Goal: Navigation & Orientation: Find specific page/section

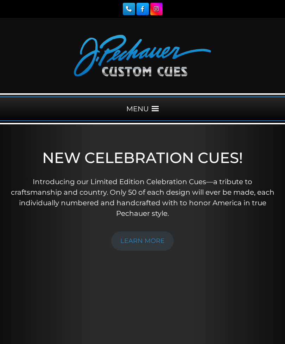
click at [155, 111] on span at bounding box center [155, 108] width 7 height 7
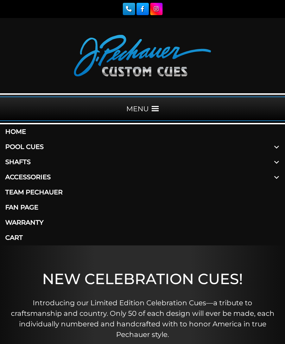
click at [23, 133] on link "Home" at bounding box center [142, 131] width 285 height 15
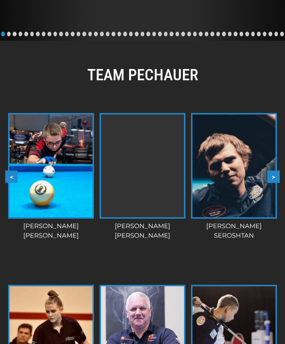
scroll to position [1032, 0]
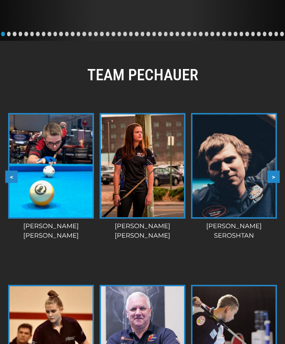
click at [43, 176] on img at bounding box center [50, 166] width 83 height 103
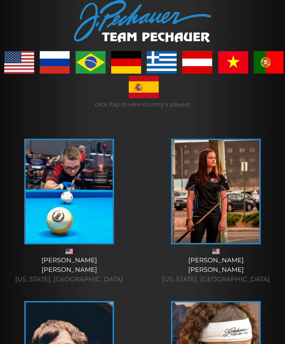
scroll to position [142, 0]
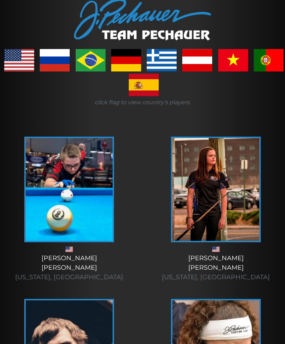
click at [65, 220] on img at bounding box center [69, 189] width 87 height 103
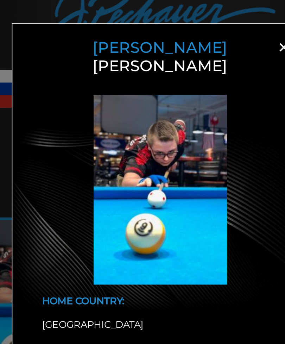
scroll to position [100, 0]
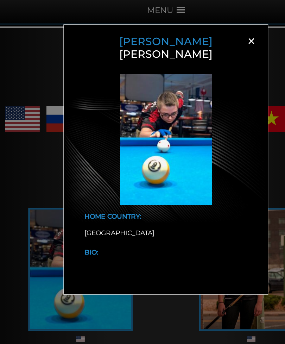
click at [215, 40] on span "×" at bounding box center [216, 35] width 11 height 11
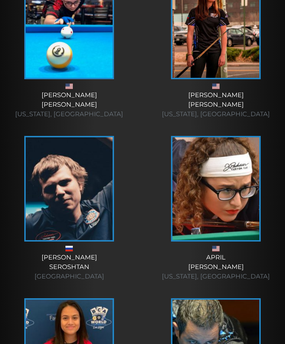
scroll to position [314, 0]
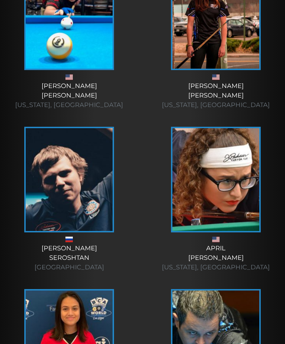
click at [222, 206] on img at bounding box center [215, 179] width 87 height 103
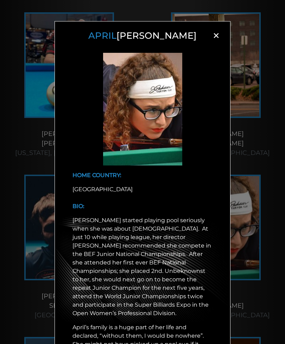
scroll to position [0, 0]
click at [212, 38] on span "×" at bounding box center [216, 35] width 11 height 11
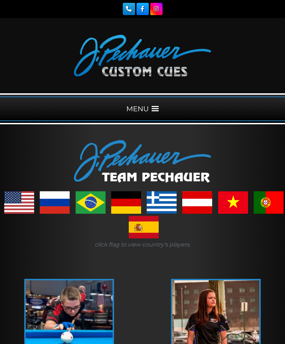
click at [126, 199] on link at bounding box center [126, 202] width 30 height 23
click at [153, 113] on div "MENU" at bounding box center [142, 108] width 285 height 25
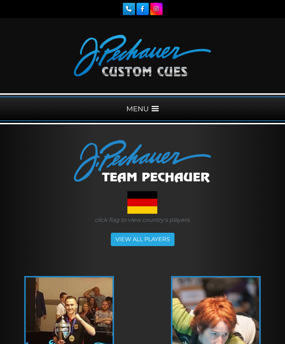
click at [157, 109] on span at bounding box center [155, 108] width 7 height 7
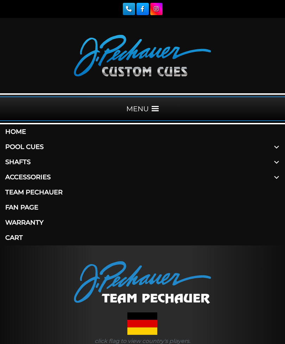
click at [40, 145] on link "Pool Cues" at bounding box center [142, 146] width 285 height 15
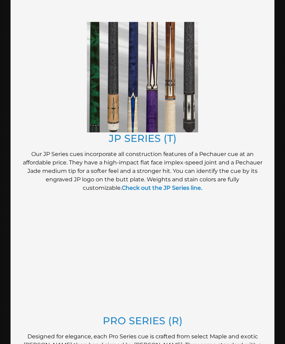
scroll to position [580, 0]
